Goal: Find specific page/section: Find specific page/section

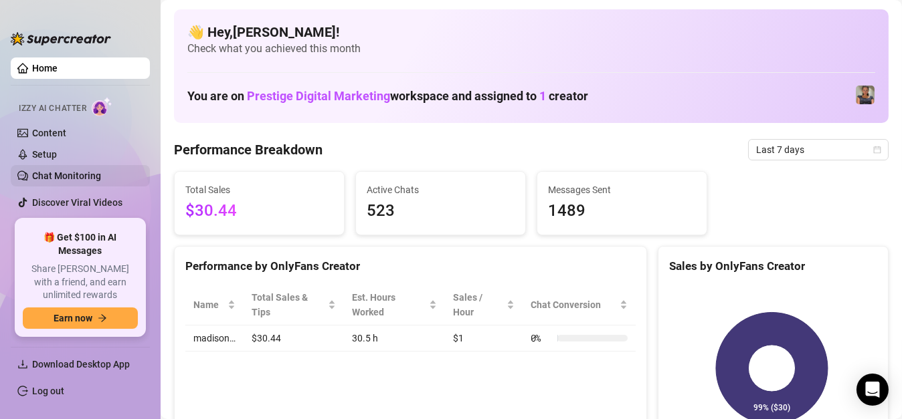
click at [91, 177] on link "Chat Monitoring" at bounding box center [66, 176] width 69 height 11
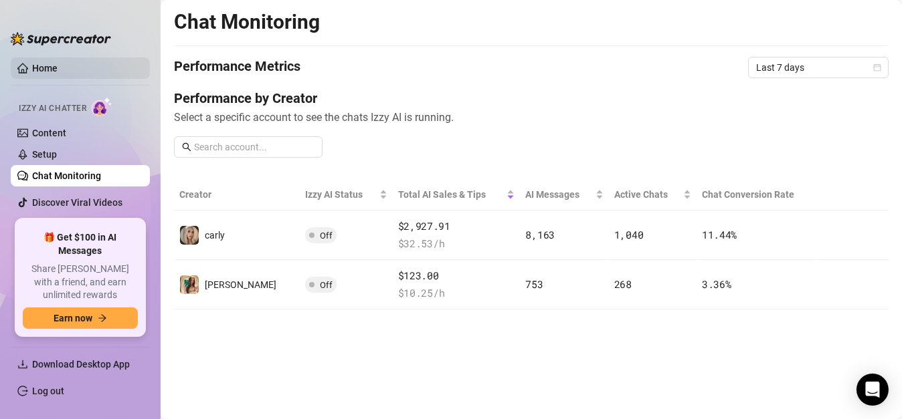
click at [47, 73] on link "Home" at bounding box center [44, 68] width 25 height 11
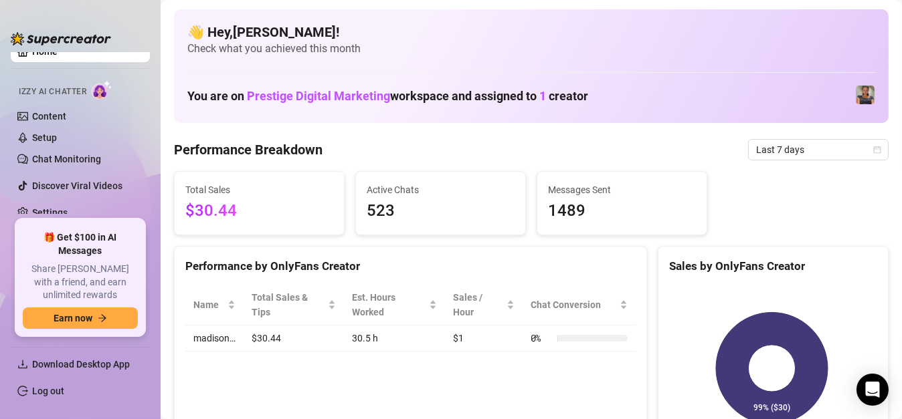
scroll to position [17, 0]
click at [101, 157] on link "Chat Monitoring" at bounding box center [66, 158] width 69 height 11
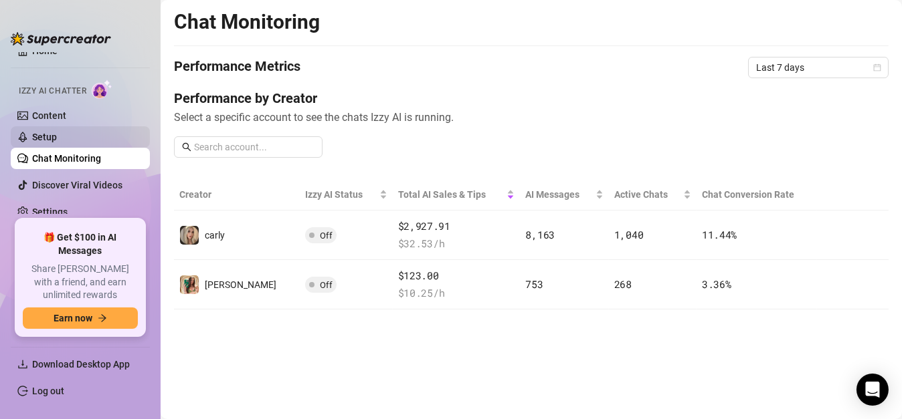
click at [57, 139] on link "Setup" at bounding box center [44, 137] width 25 height 11
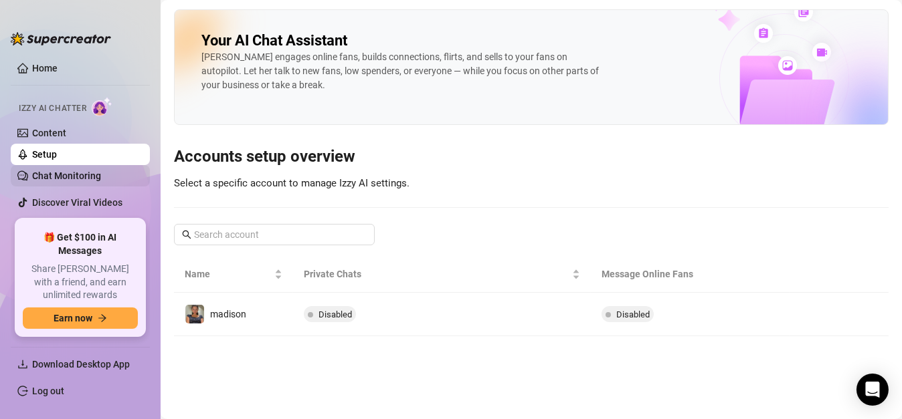
click at [97, 176] on link "Chat Monitoring" at bounding box center [66, 176] width 69 height 11
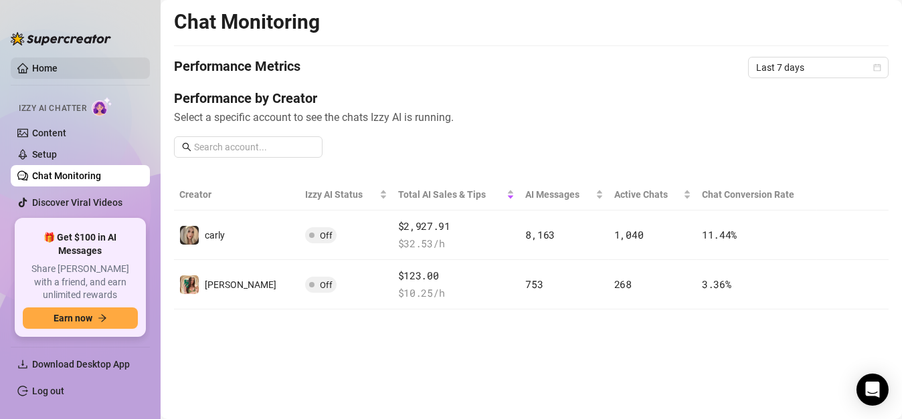
click at [58, 69] on link "Home" at bounding box center [44, 68] width 25 height 11
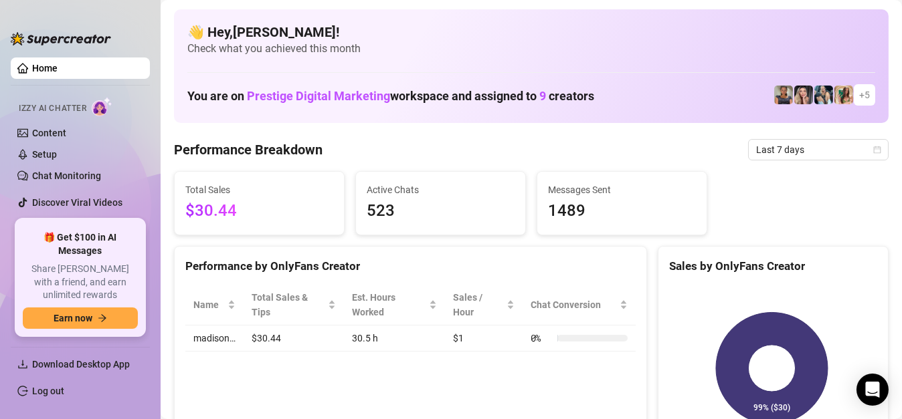
click at [859, 93] on span "+ 5" at bounding box center [864, 95] width 11 height 15
click at [91, 171] on link "Chat Monitoring" at bounding box center [66, 176] width 69 height 11
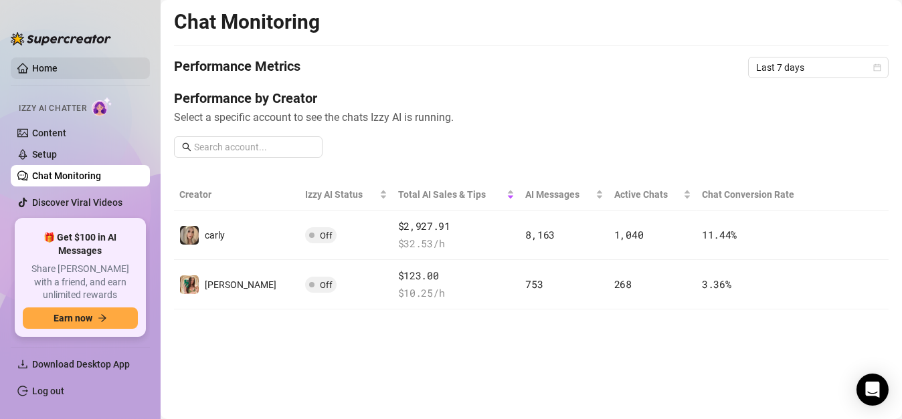
click at [58, 73] on link "Home" at bounding box center [44, 68] width 25 height 11
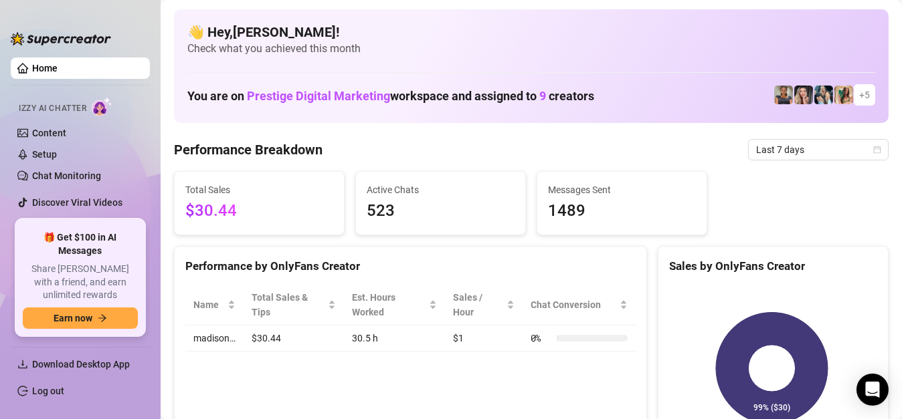
click at [859, 96] on span "+ 5" at bounding box center [864, 95] width 11 height 15
click at [859, 92] on span "+ 5" at bounding box center [864, 95] width 11 height 15
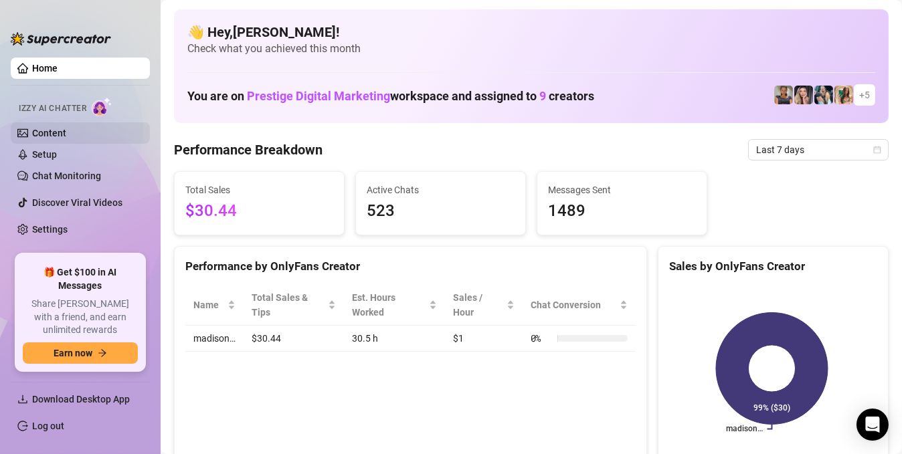
click at [66, 132] on link "Content" at bounding box center [49, 133] width 34 height 11
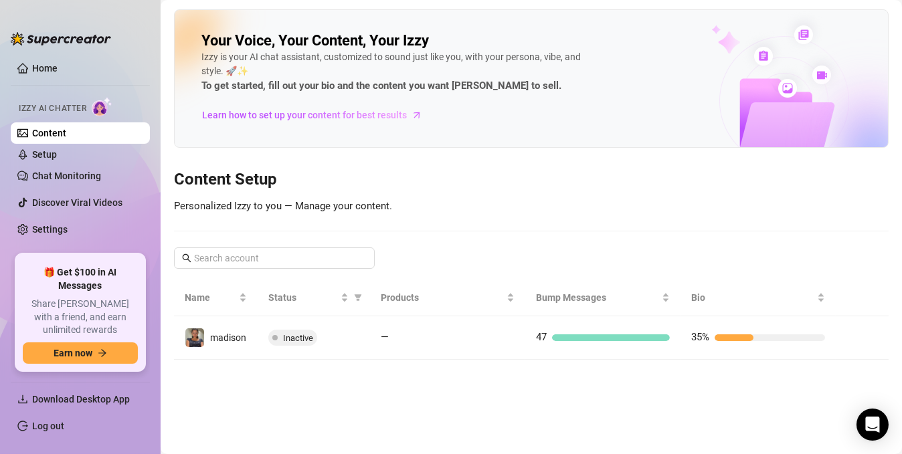
click at [66, 130] on link "Content" at bounding box center [49, 133] width 34 height 11
click at [57, 149] on link "Setup" at bounding box center [44, 154] width 25 height 11
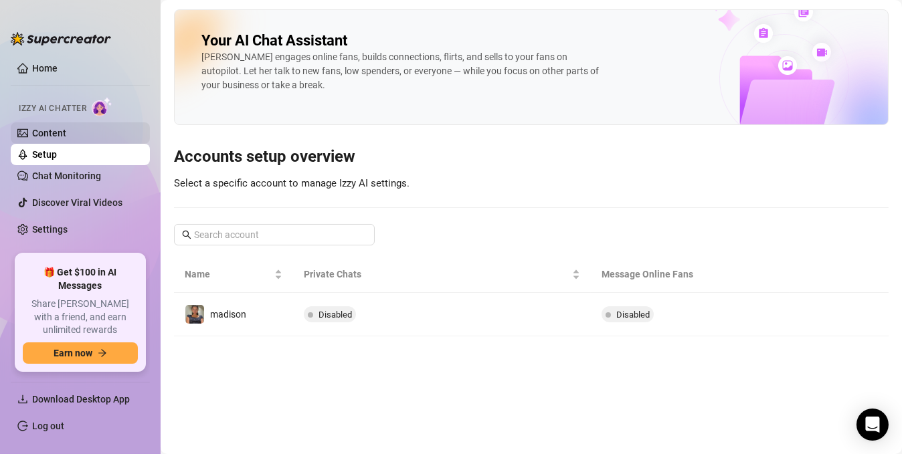
click at [66, 128] on link "Content" at bounding box center [49, 133] width 34 height 11
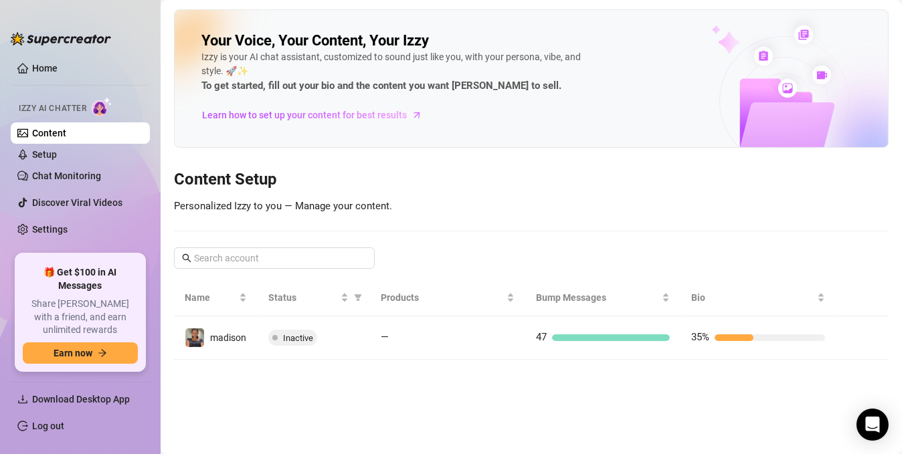
click at [66, 134] on link "Content" at bounding box center [49, 133] width 34 height 11
click at [58, 63] on link "Home" at bounding box center [44, 68] width 25 height 11
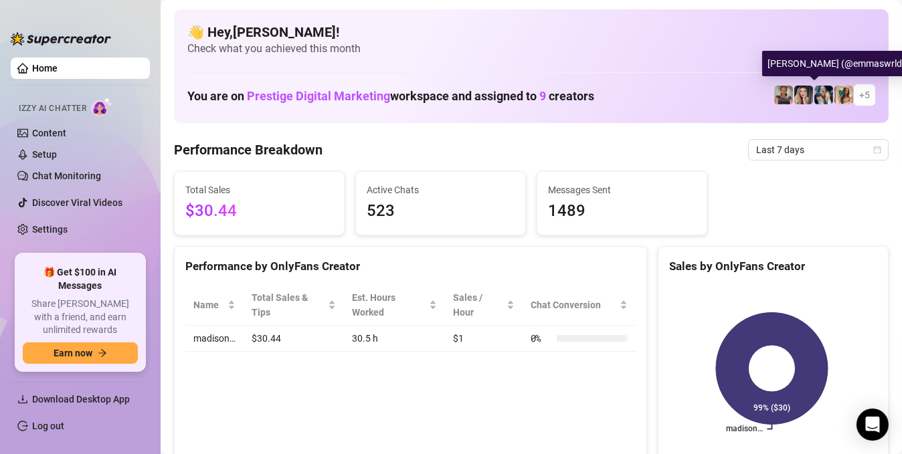
click at [814, 94] on img at bounding box center [823, 95] width 19 height 19
click at [794, 97] on img at bounding box center [803, 95] width 19 height 19
click at [779, 92] on img at bounding box center [783, 95] width 19 height 19
click at [816, 96] on img at bounding box center [823, 95] width 19 height 19
click at [839, 98] on img at bounding box center [843, 95] width 19 height 19
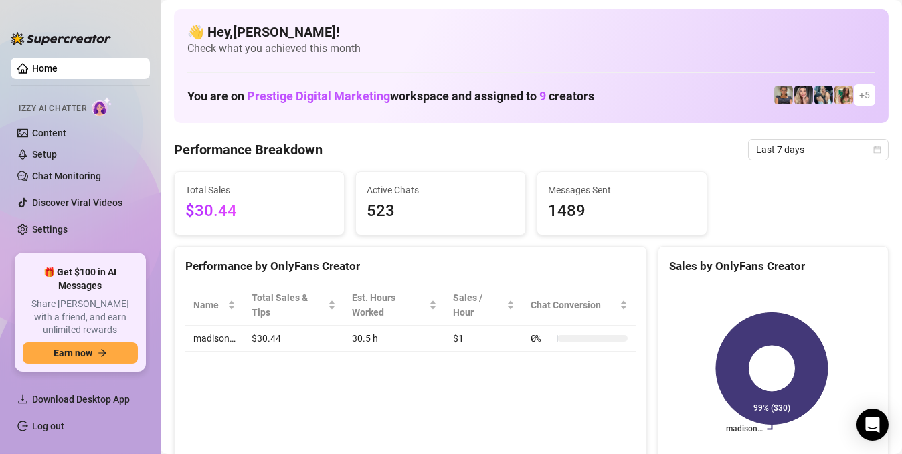
click at [859, 98] on span "+ 5" at bounding box center [864, 95] width 11 height 15
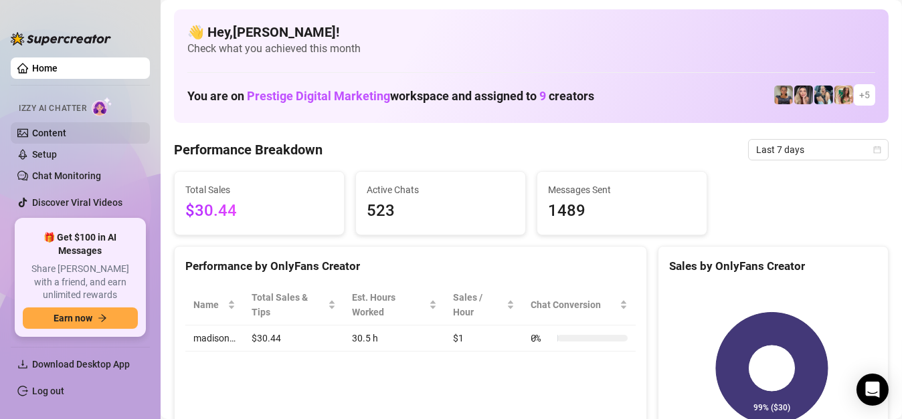
click at [57, 132] on link "Content" at bounding box center [49, 133] width 34 height 11
